Goal: Information Seeking & Learning: Learn about a topic

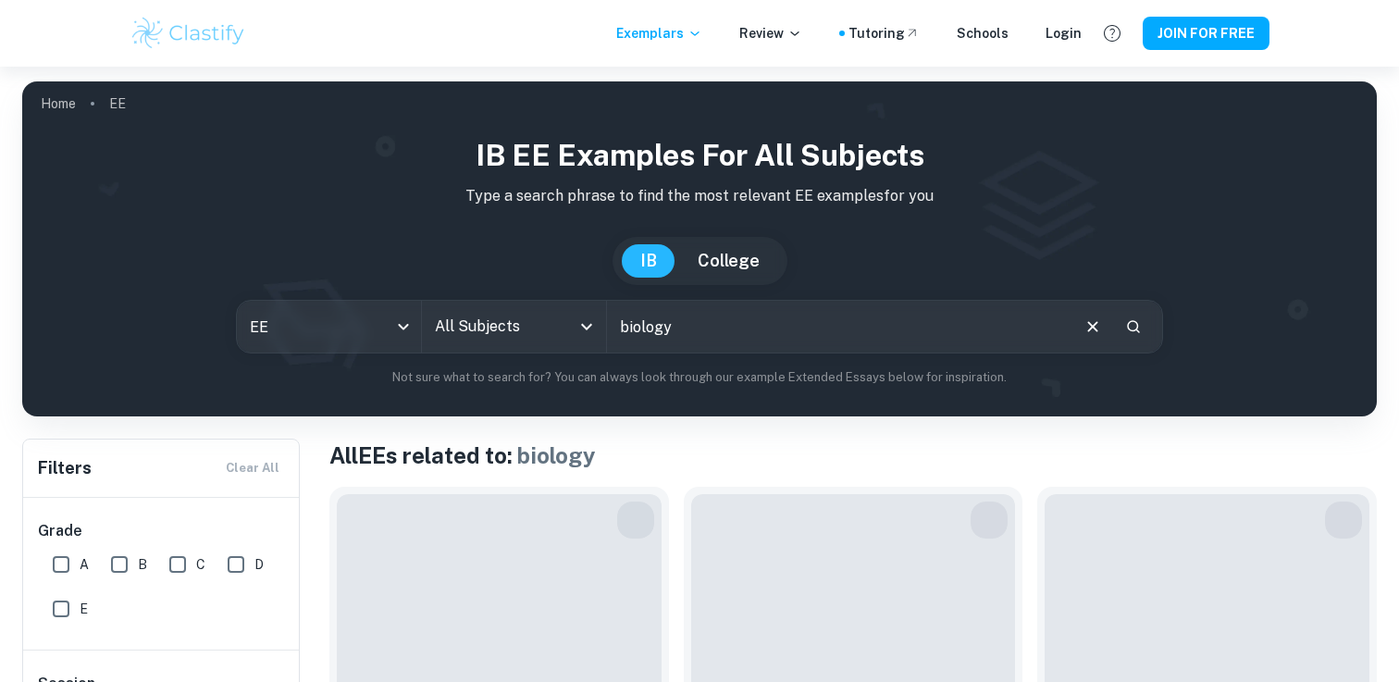
scroll to position [2535, 0]
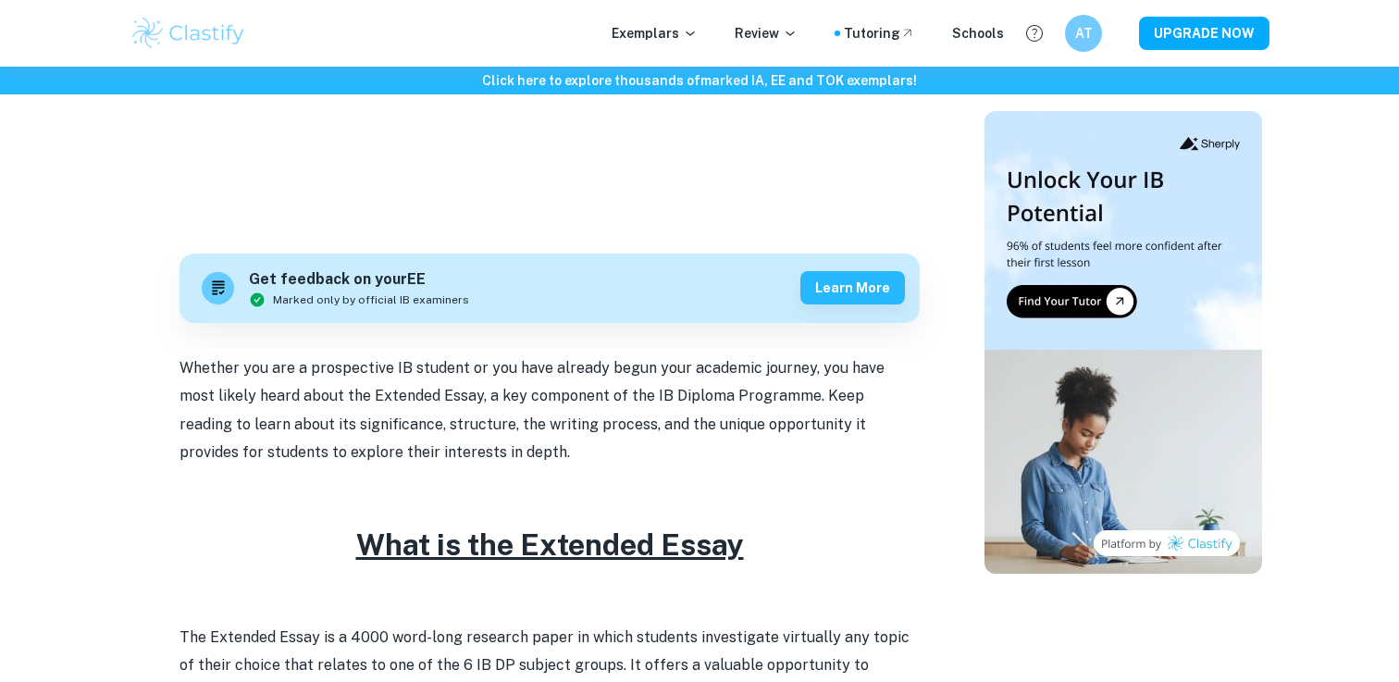
scroll to position [428, 0]
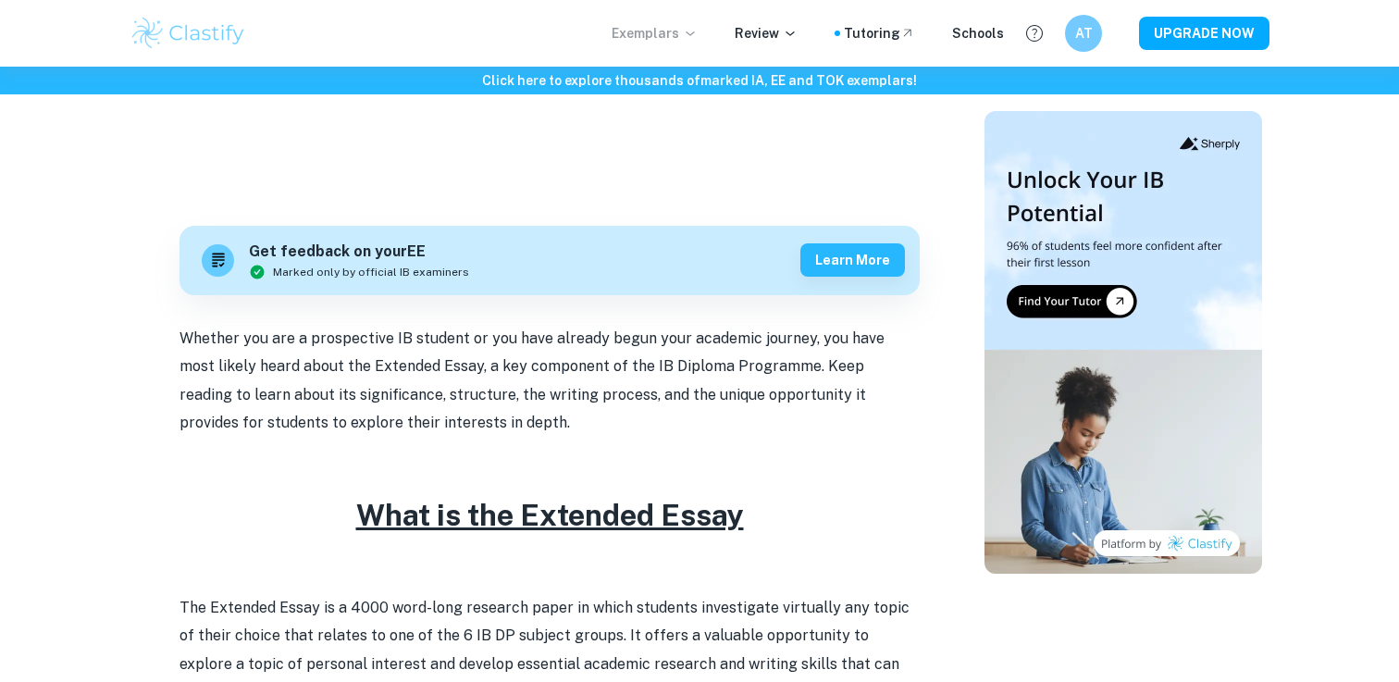
click at [698, 36] on icon at bounding box center [690, 33] width 15 height 15
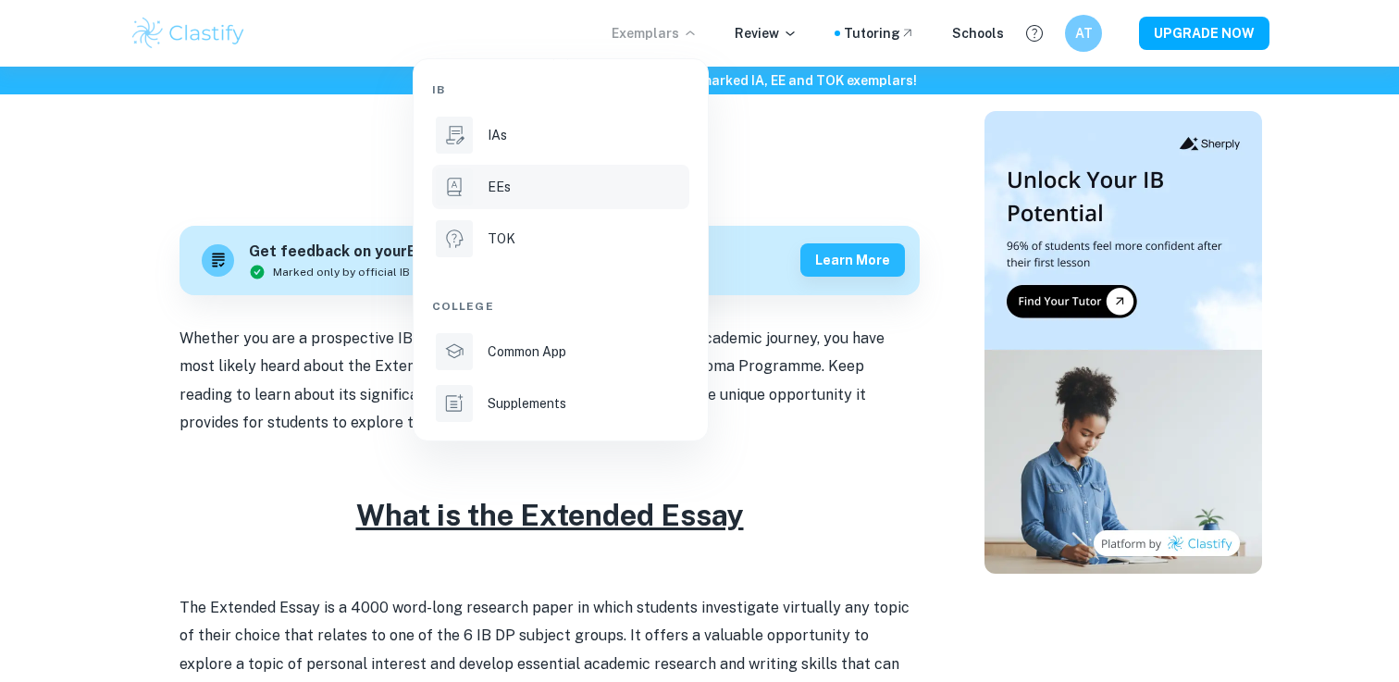
click at [507, 182] on p "EEs" at bounding box center [499, 187] width 23 height 20
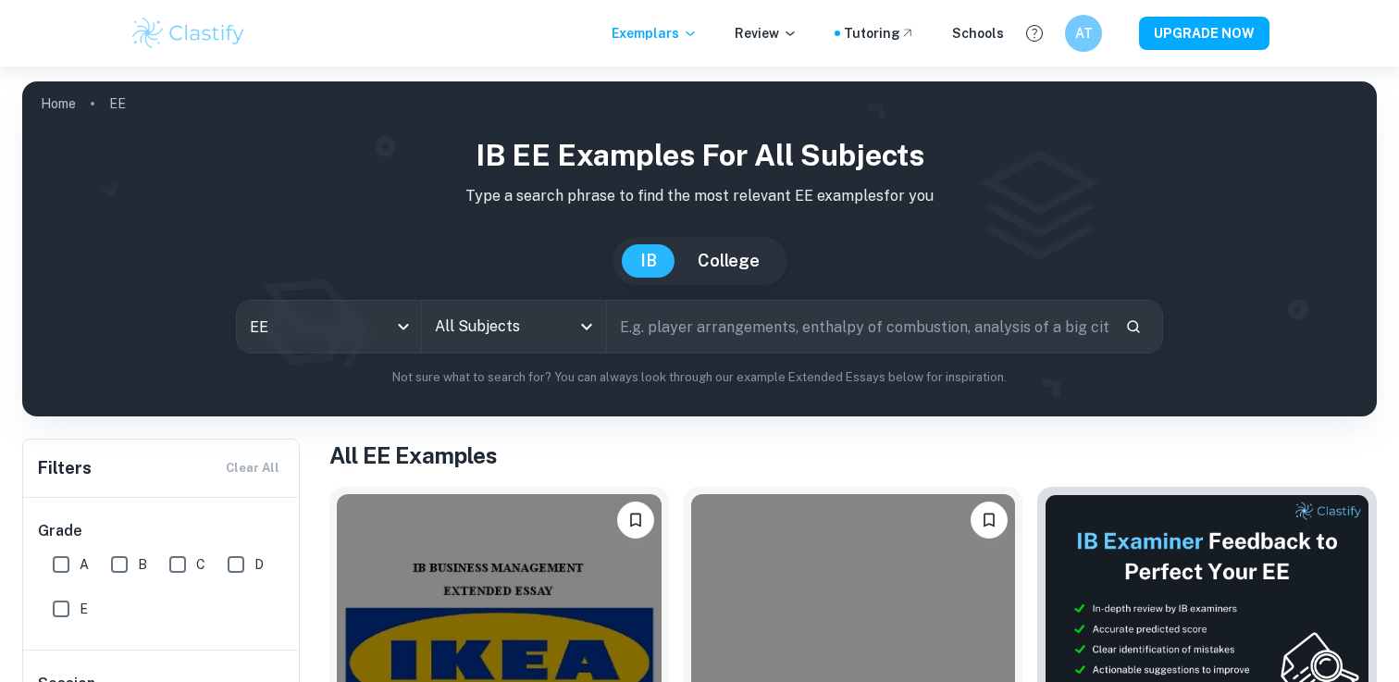
click at [705, 321] on input "text" at bounding box center [858, 327] width 503 height 52
click at [589, 327] on icon "Open" at bounding box center [586, 327] width 11 height 6
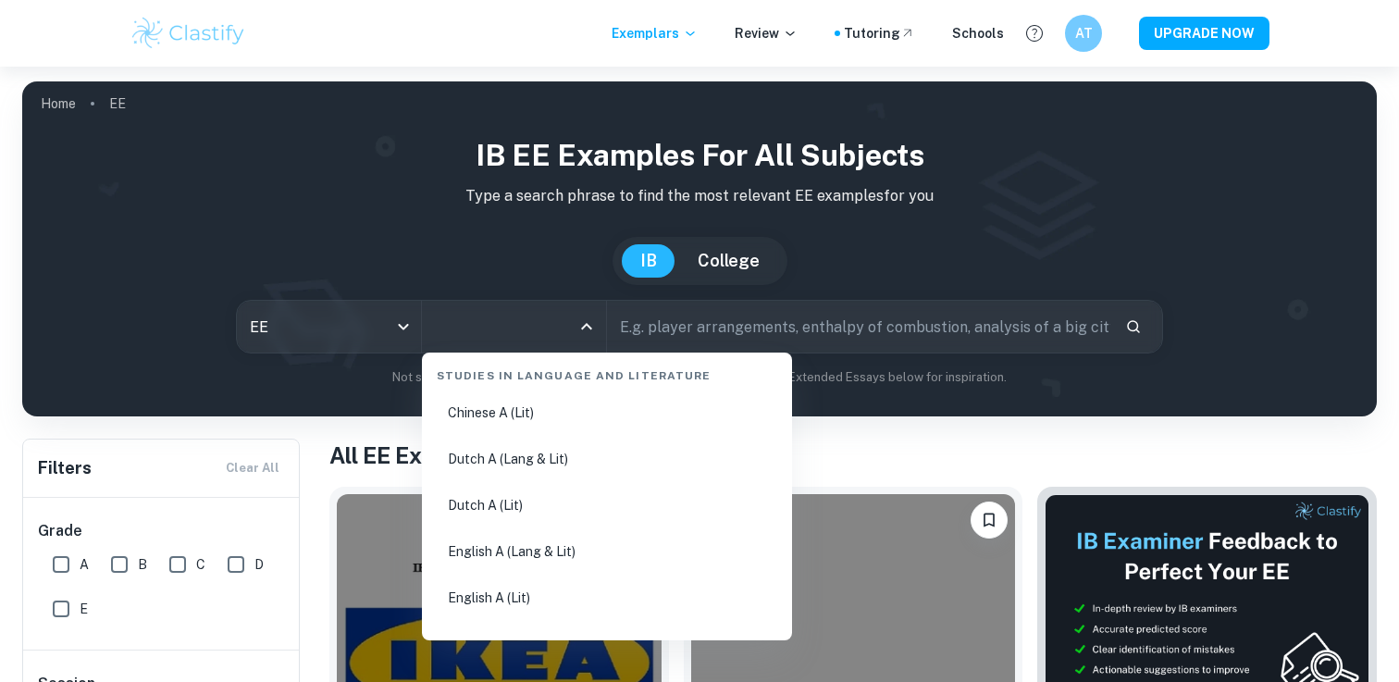
scroll to position [144, 0]
click at [827, 321] on input "text" at bounding box center [858, 327] width 503 height 52
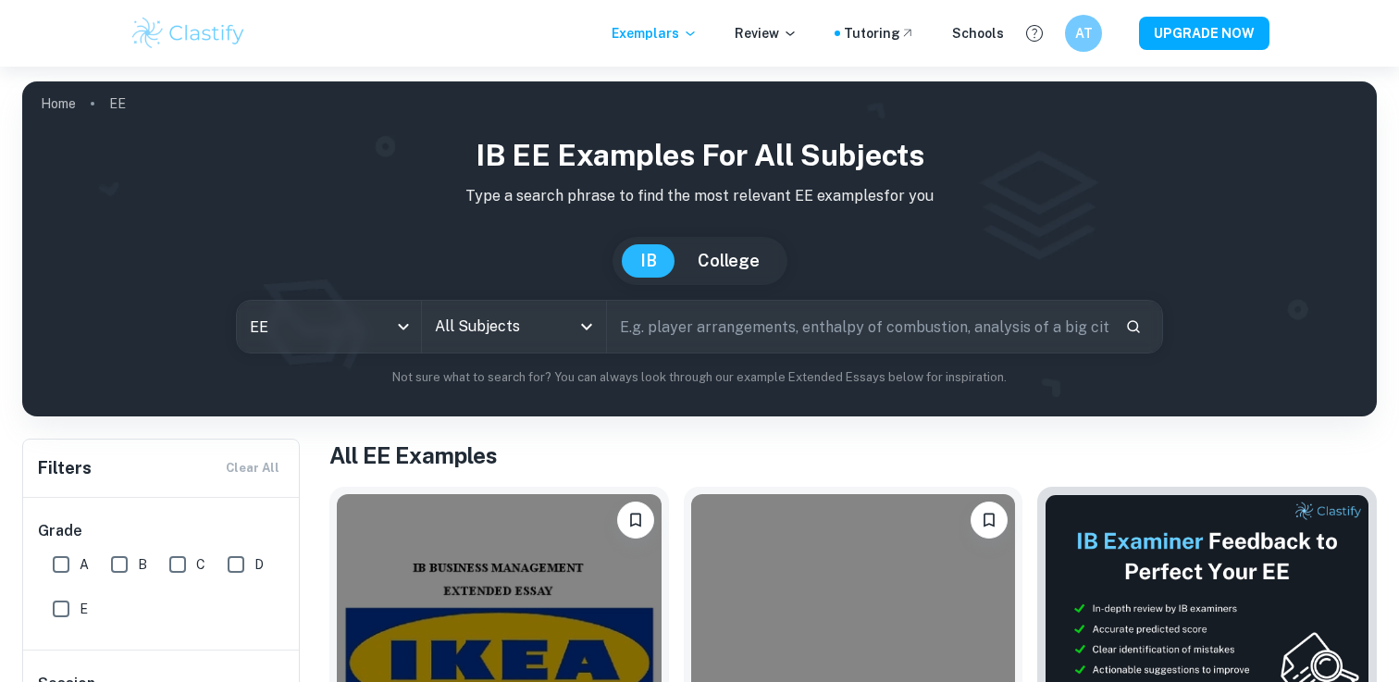
type input "biology"
click at [1109, 226] on div "IB EE examples for all subjects Type a search phrase to find the most relevant …" at bounding box center [699, 260] width 1325 height 254
click at [1136, 325] on icon "Search" at bounding box center [1133, 326] width 17 height 17
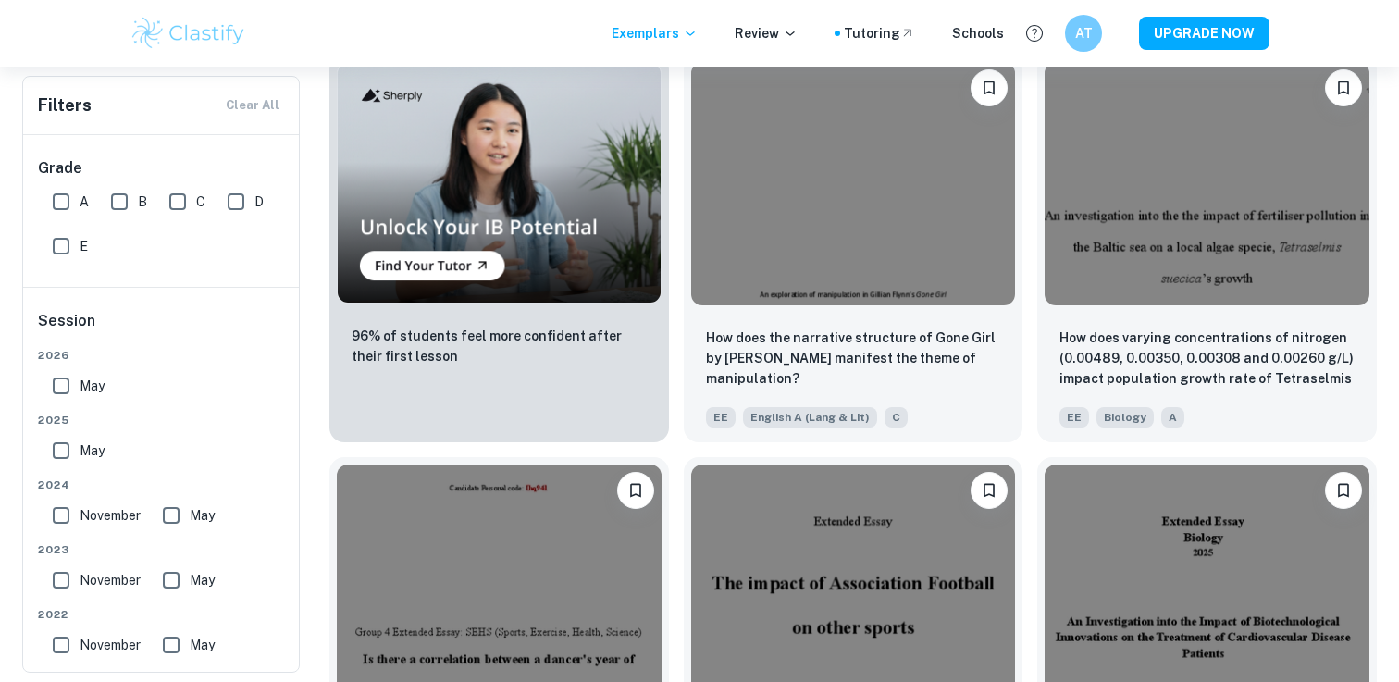
scroll to position [1236, 0]
click at [1196, 323] on div "How does varying concentrations of nitrogen (0.00489, 0.00350, 0.00308 and 0.00…" at bounding box center [1207, 376] width 340 height 130
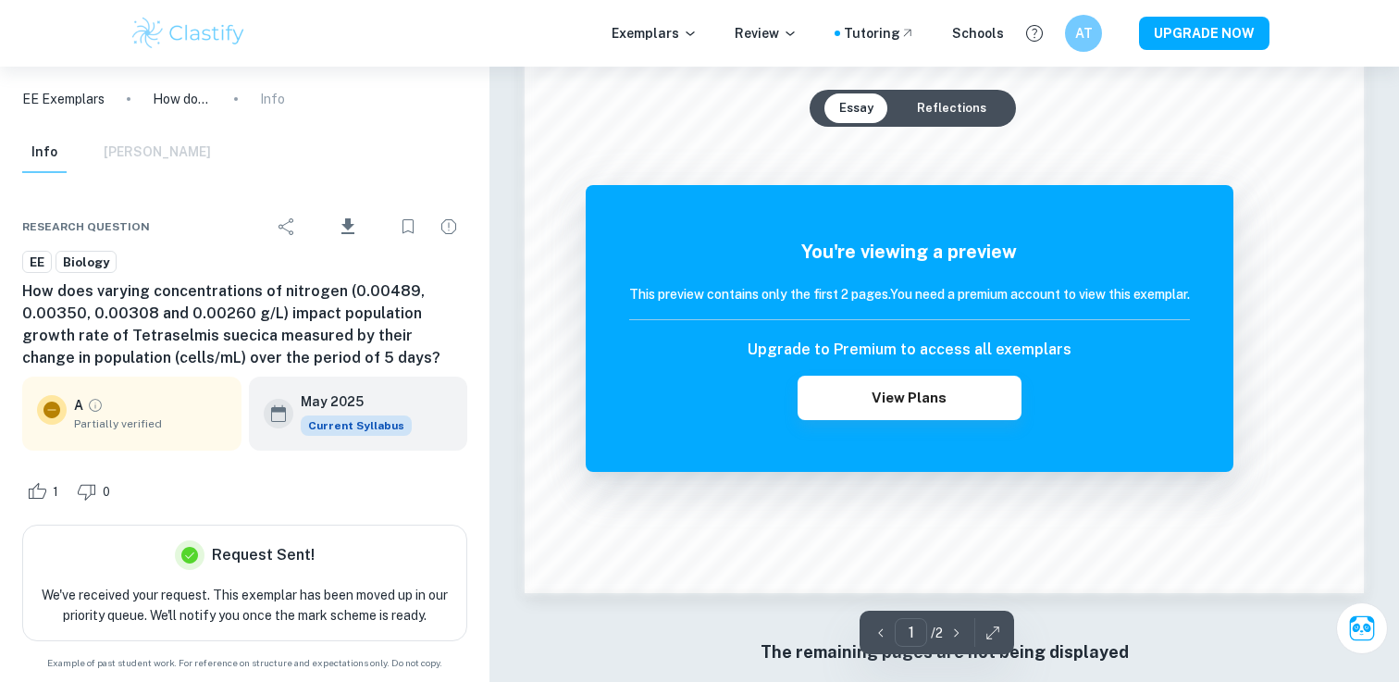
scroll to position [1911, 0]
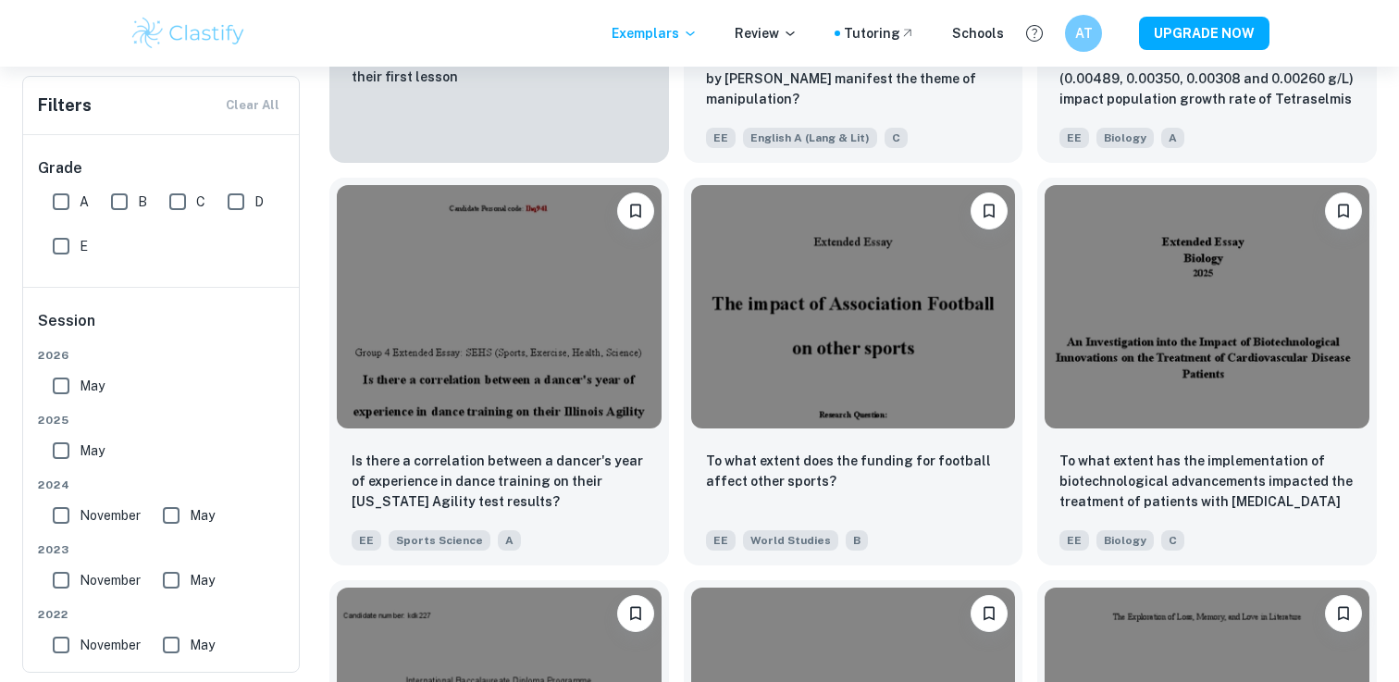
scroll to position [1525, 0]
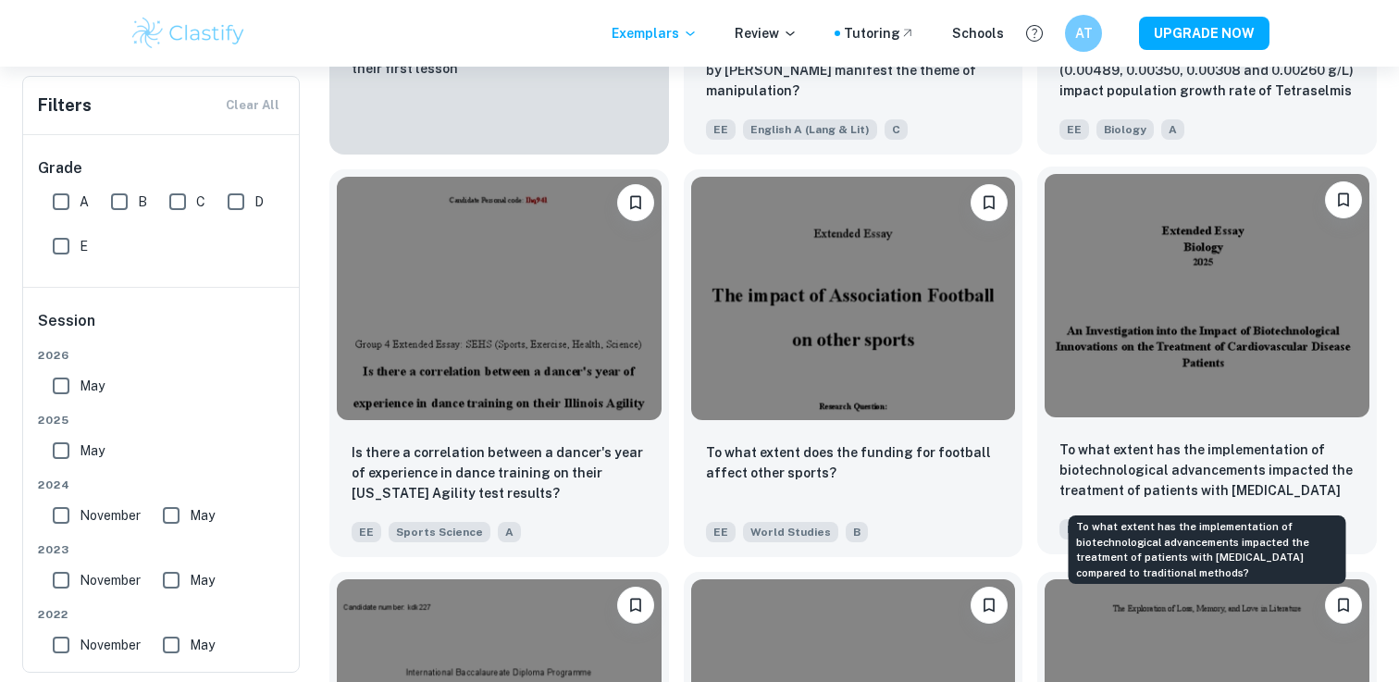
click at [1228, 460] on p "To what extent has the implementation of biotechnological advancements impacted…" at bounding box center [1207, 471] width 295 height 63
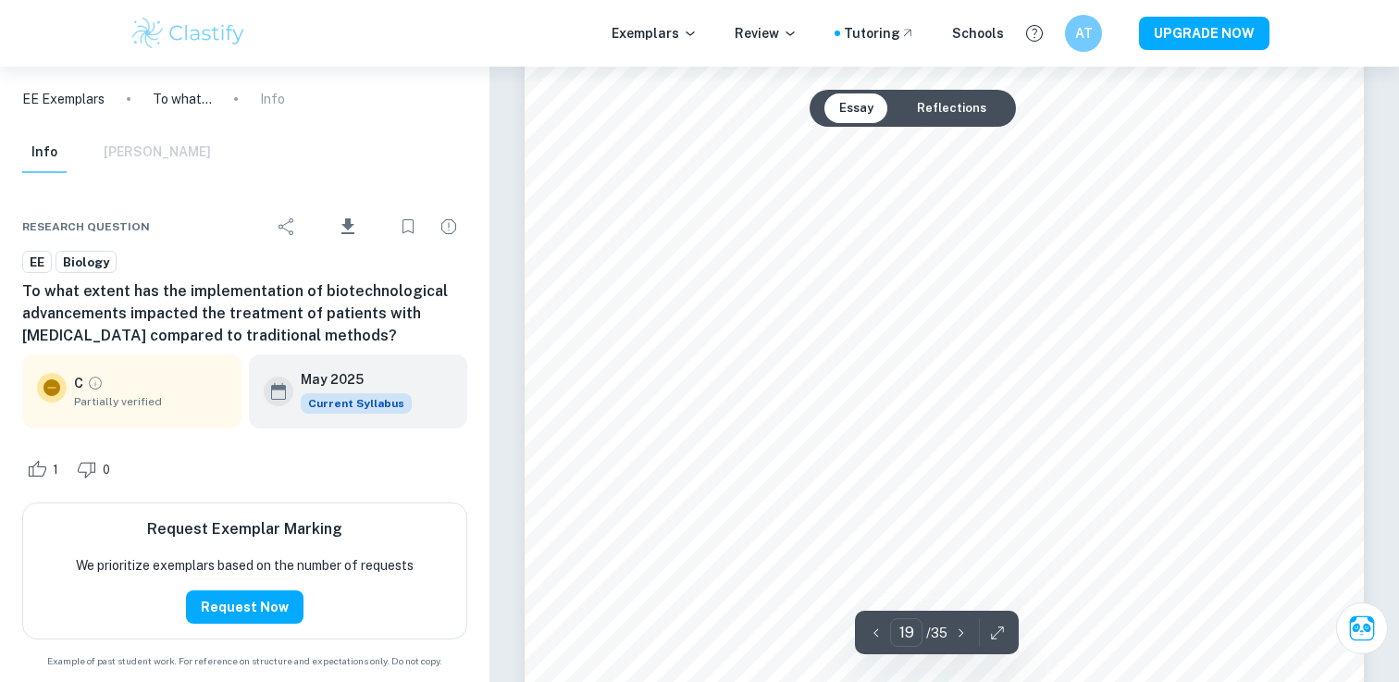
scroll to position [22355, 0]
type input "23"
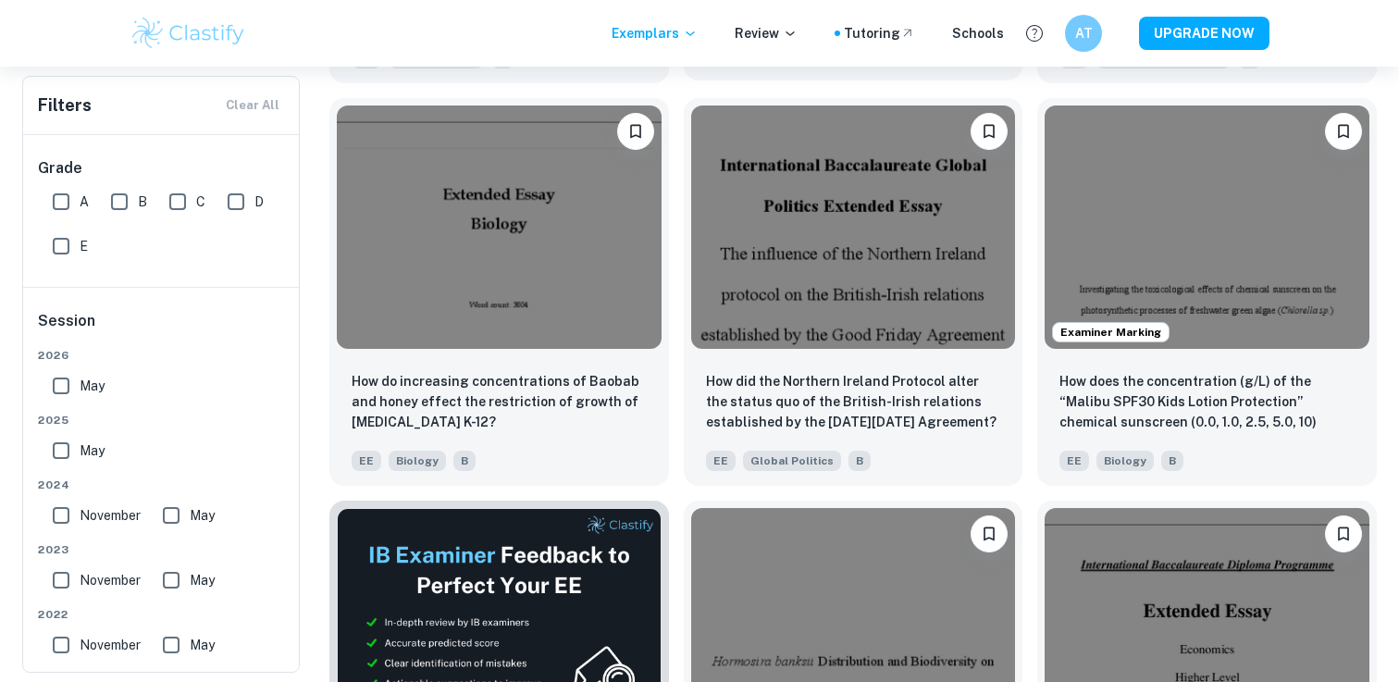
scroll to position [2410, 0]
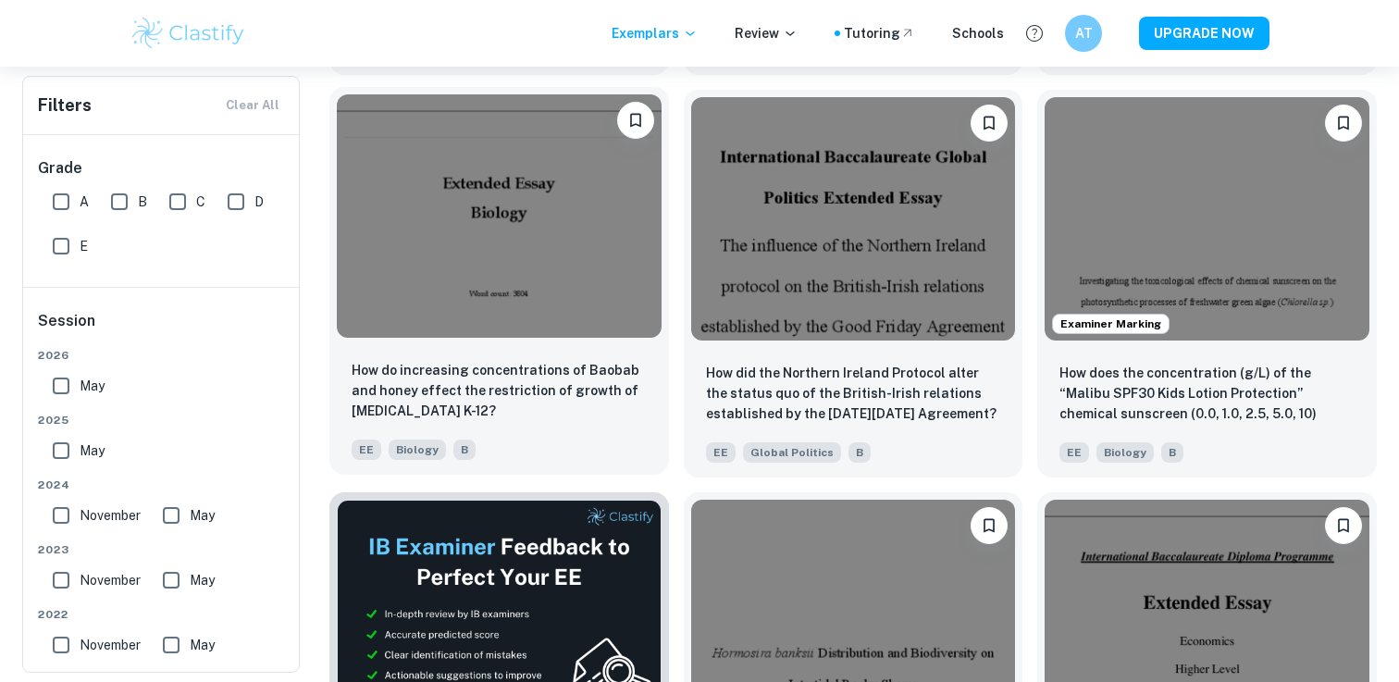
click at [533, 287] on img at bounding box center [499, 215] width 325 height 243
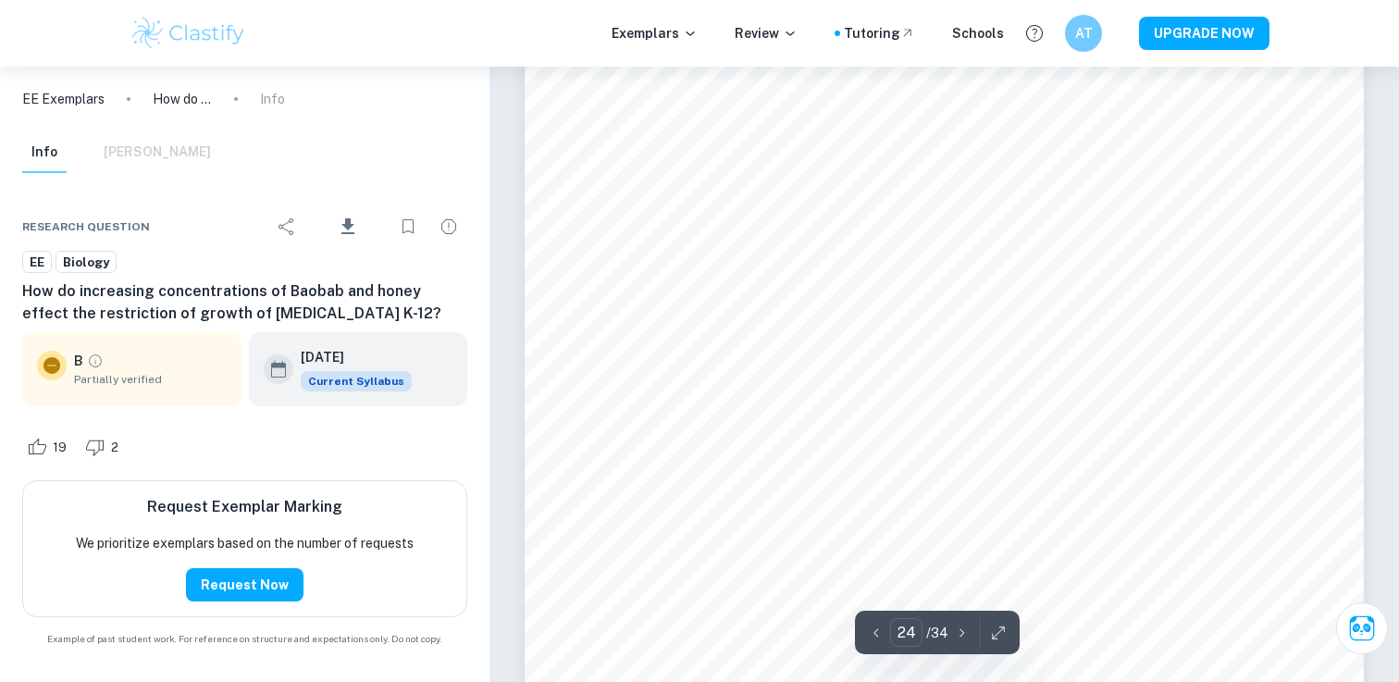
scroll to position [28717, 0]
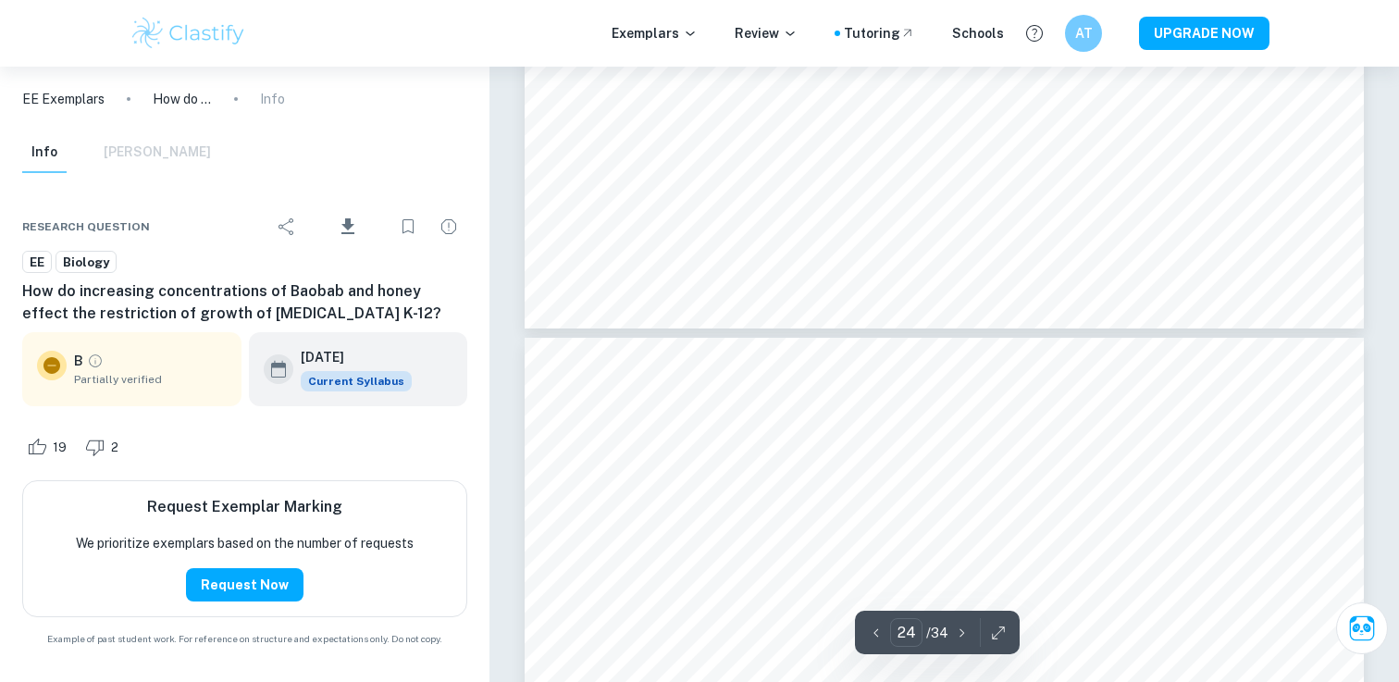
type input "23"
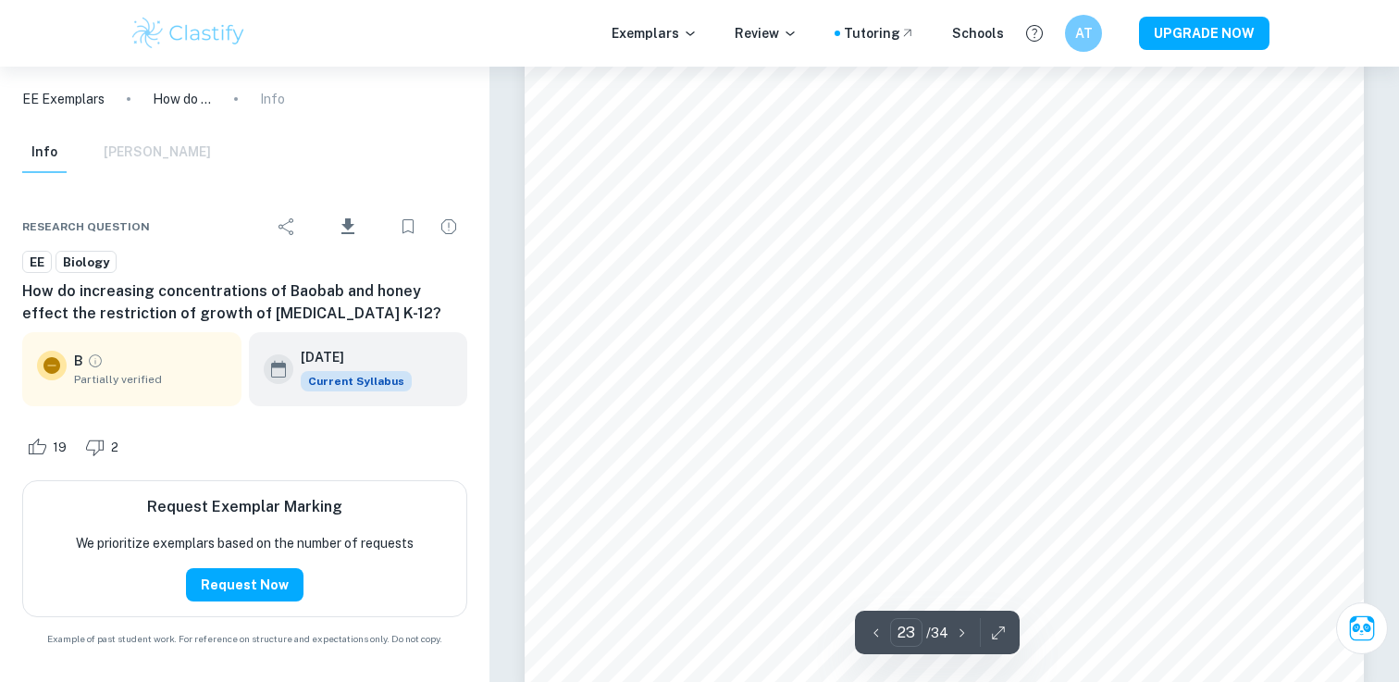
scroll to position [27579, 0]
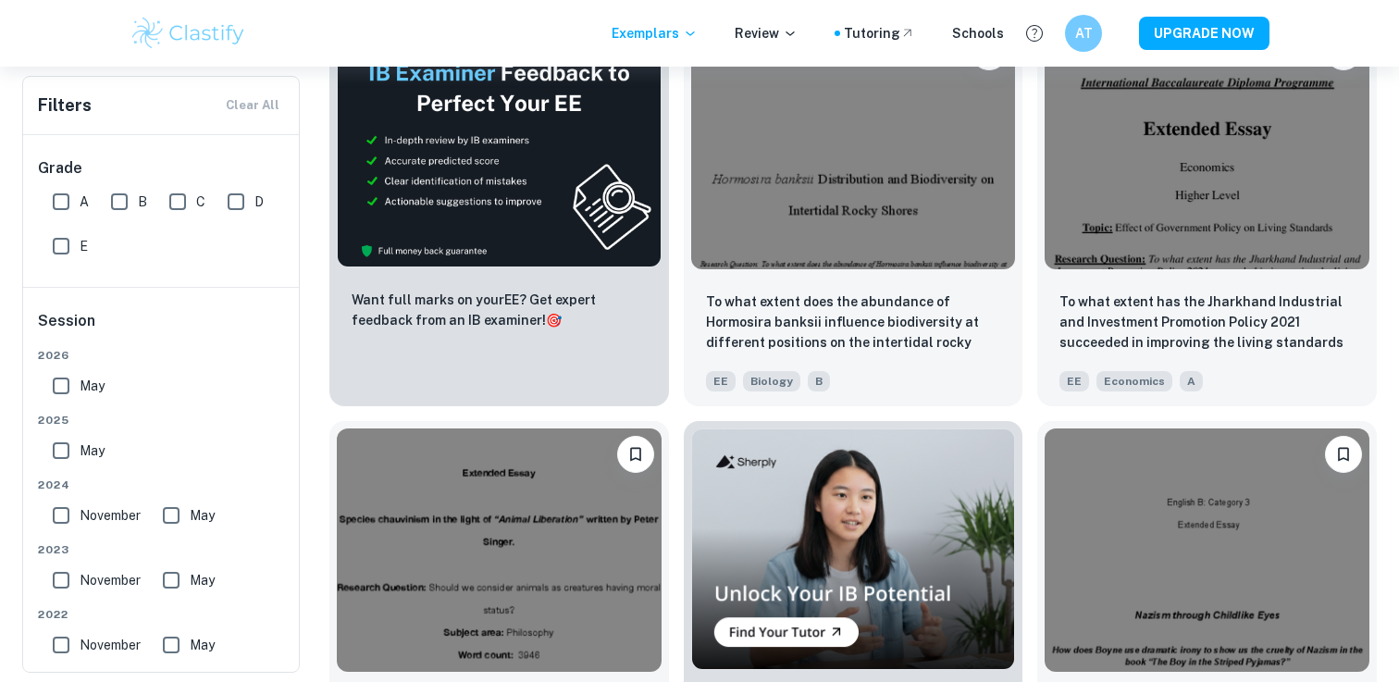
scroll to position [2885, 0]
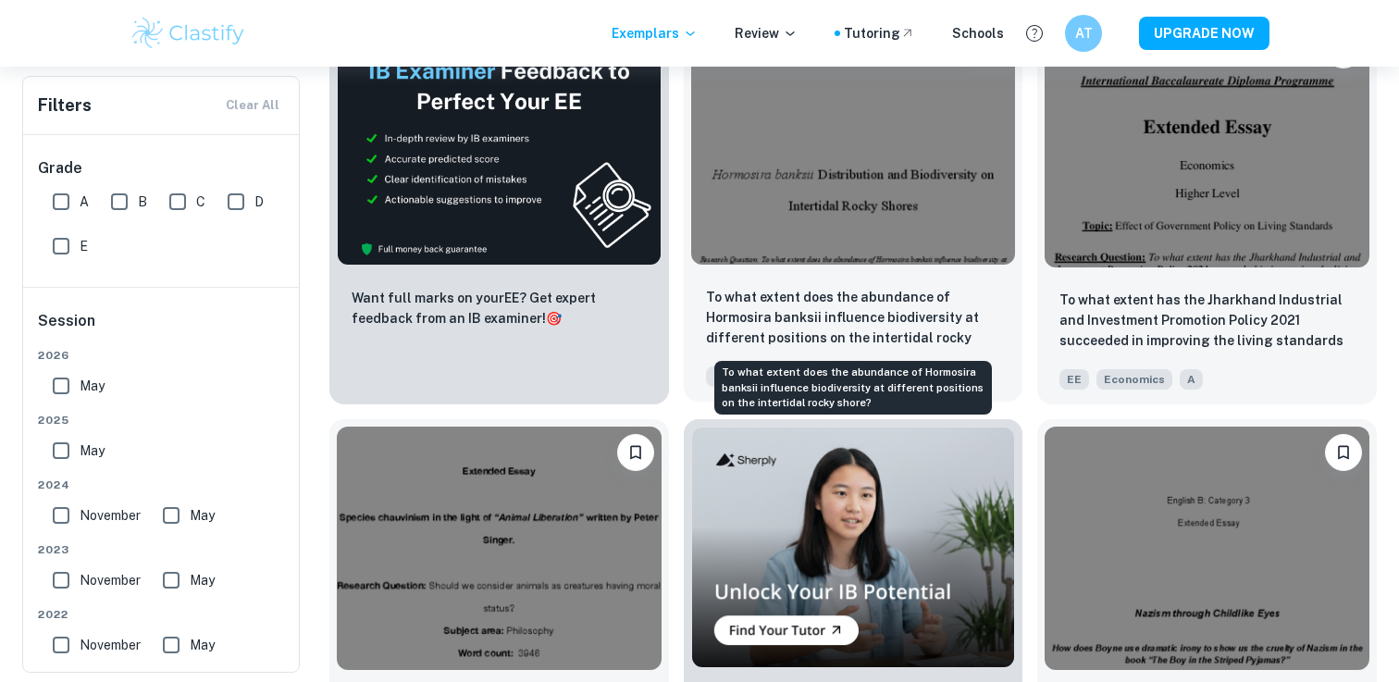
click at [852, 293] on p "To what extent does the abundance of Hormosira banksii influence biodiversity a…" at bounding box center [853, 318] width 295 height 63
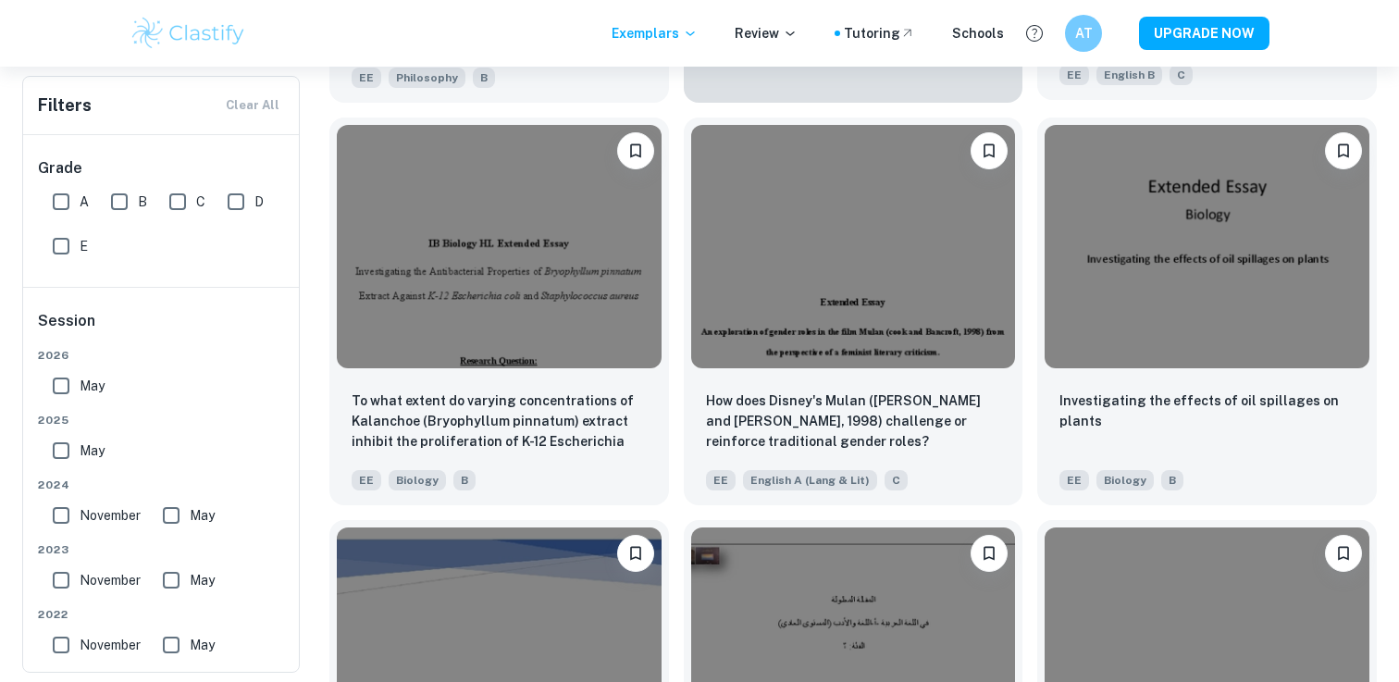
scroll to position [3595, 0]
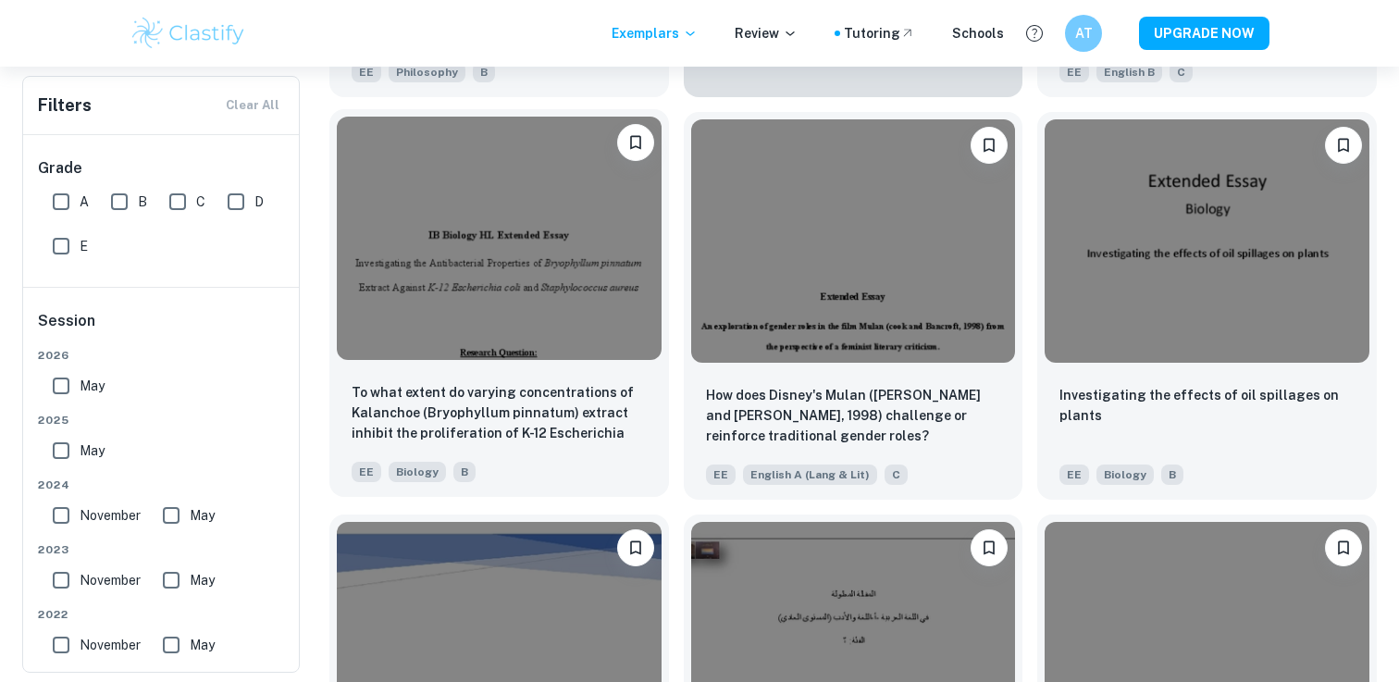
click at [513, 339] on img at bounding box center [499, 238] width 325 height 243
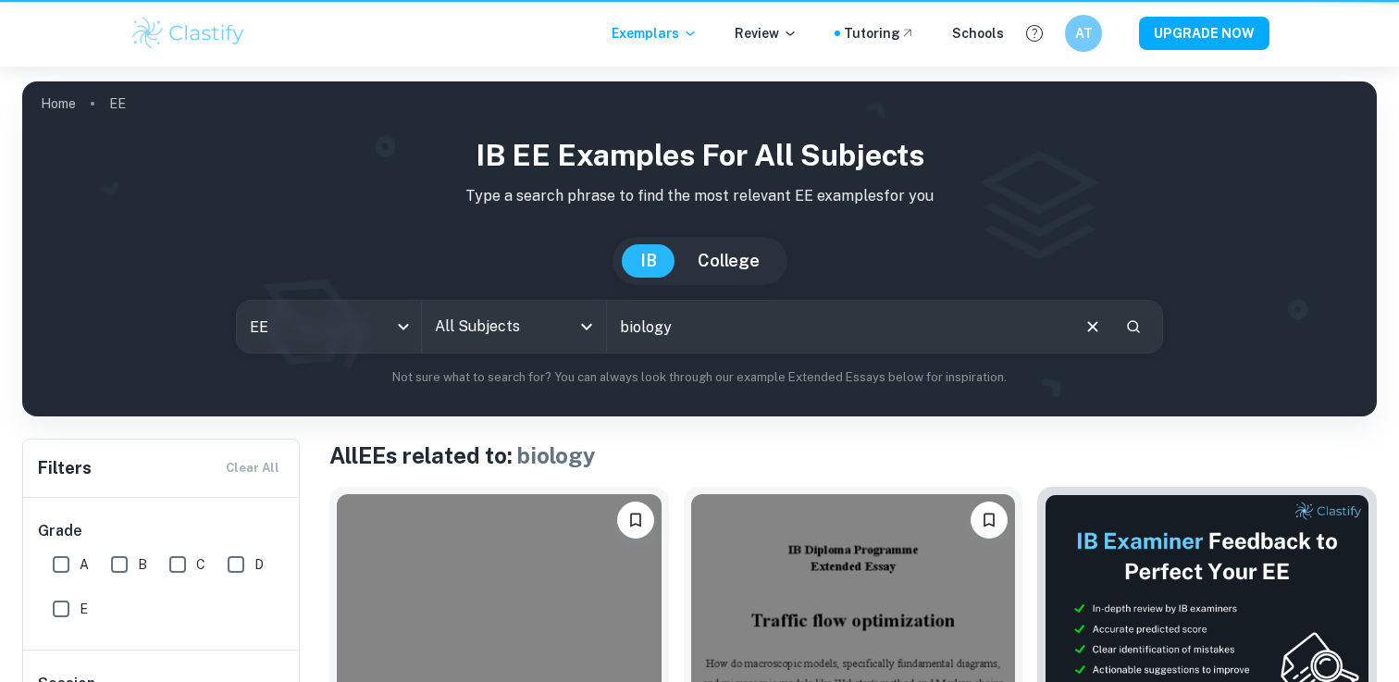
scroll to position [3595, 0]
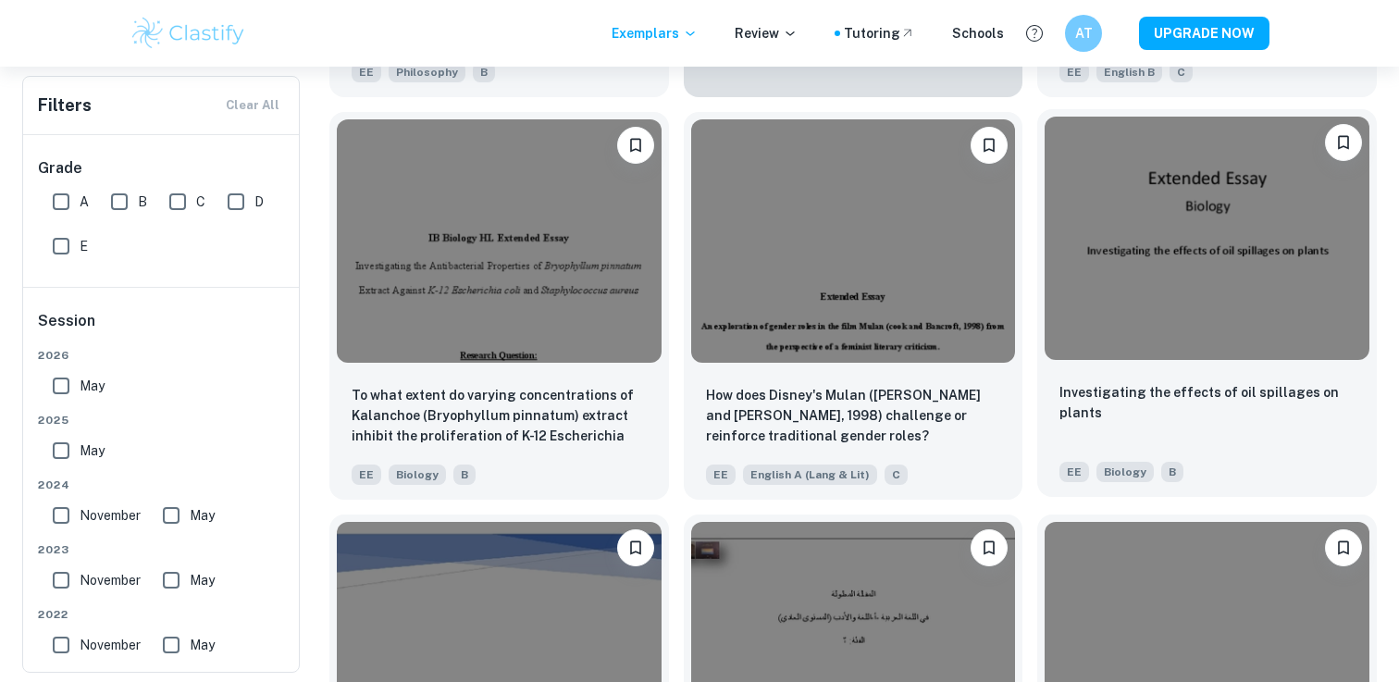
click at [1252, 286] on img at bounding box center [1207, 238] width 325 height 243
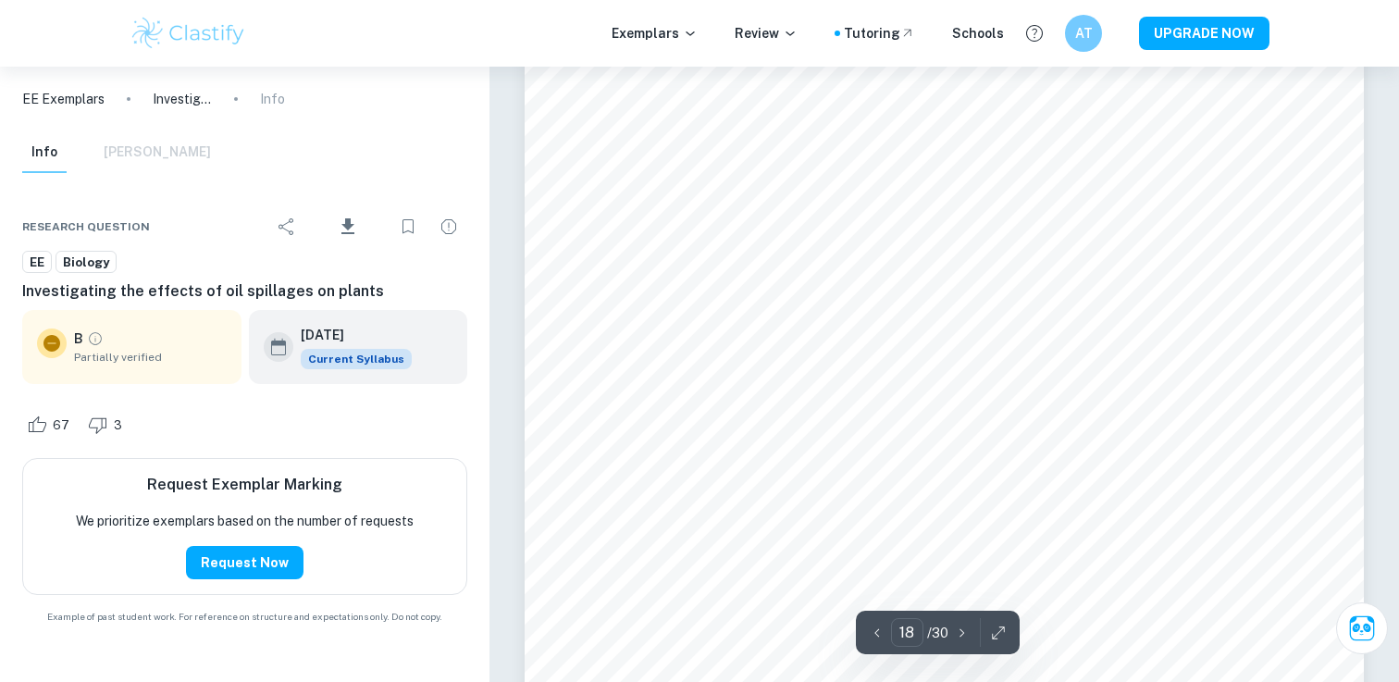
scroll to position [20905, 0]
type input "17"
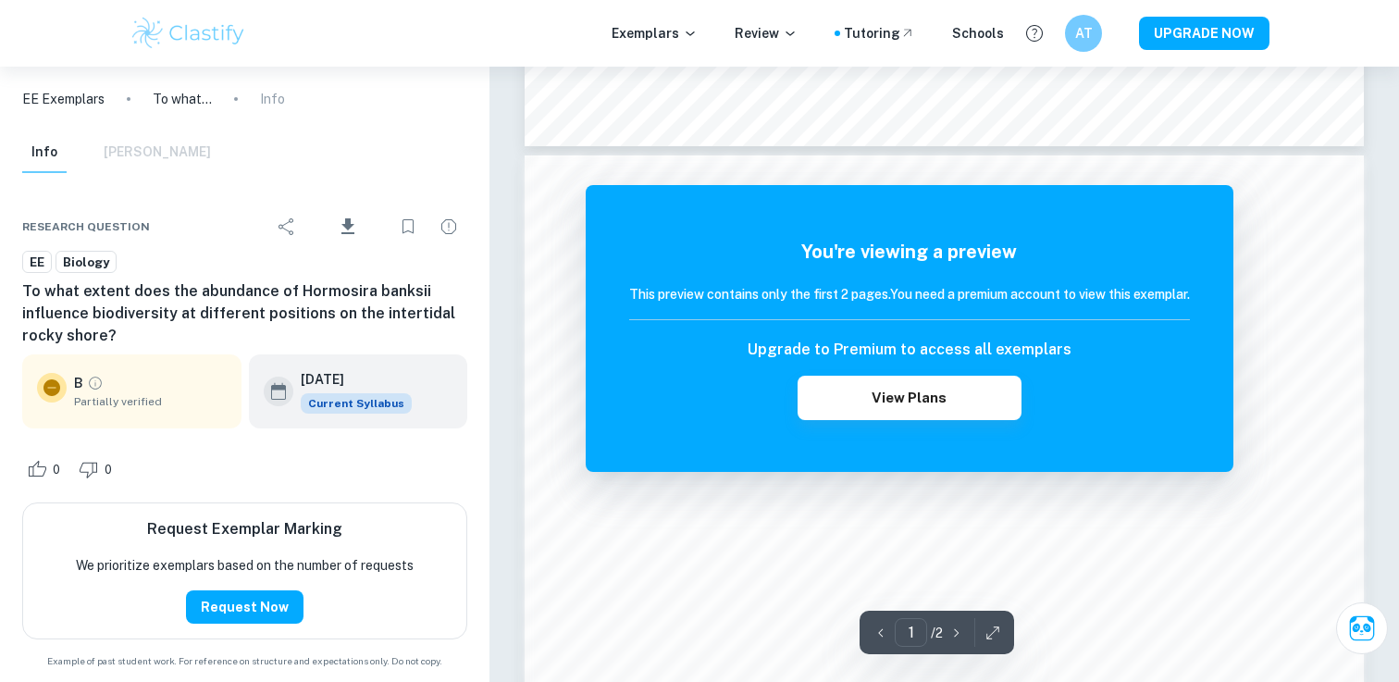
scroll to position [1128, 0]
